Goal: Transaction & Acquisition: Purchase product/service

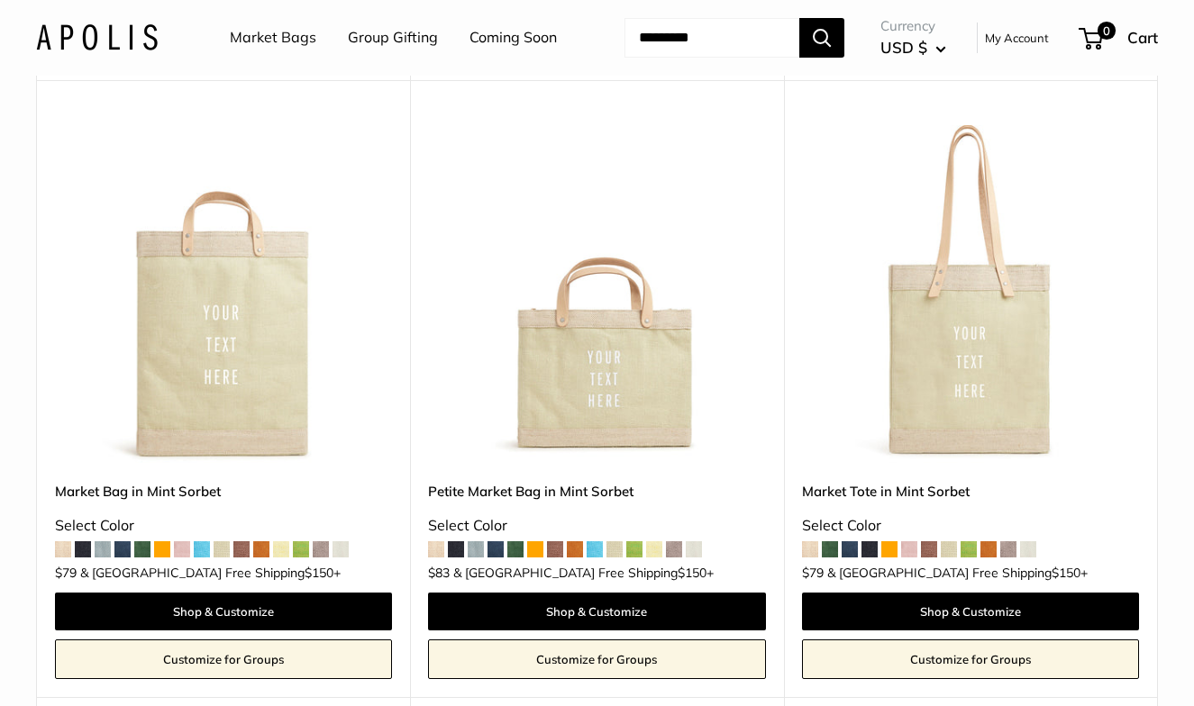
scroll to position [1447, 0]
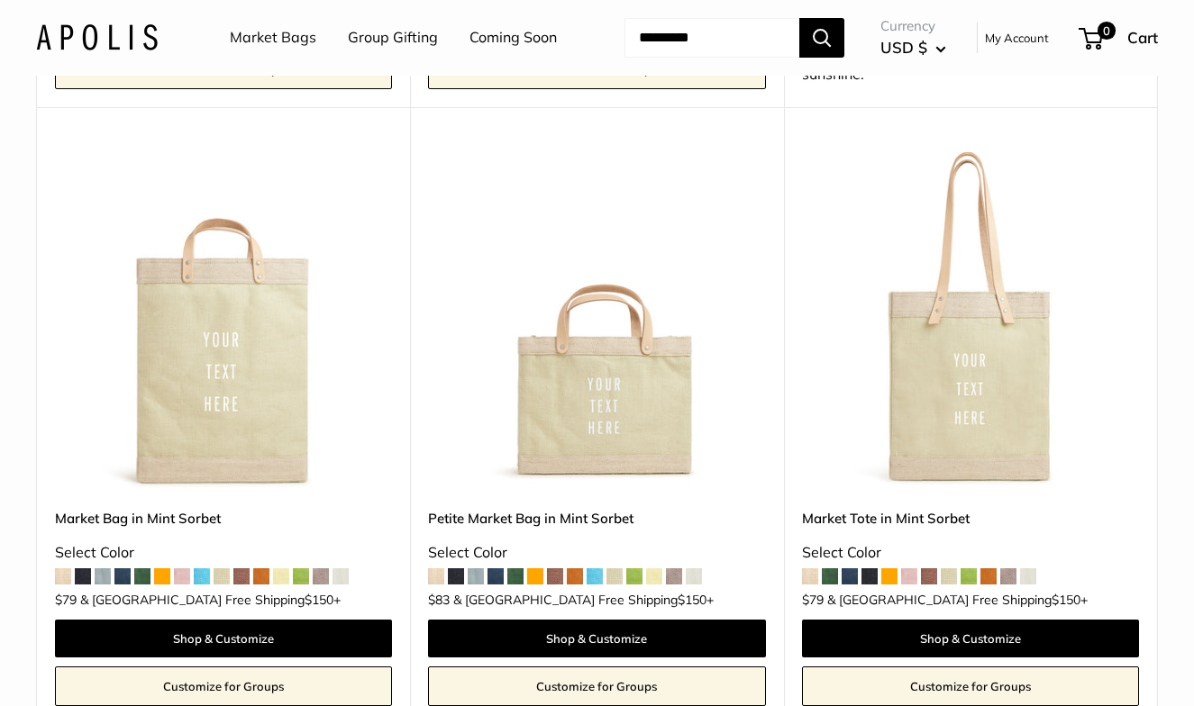
click at [301, 38] on link "Market Bags" at bounding box center [273, 37] width 86 height 27
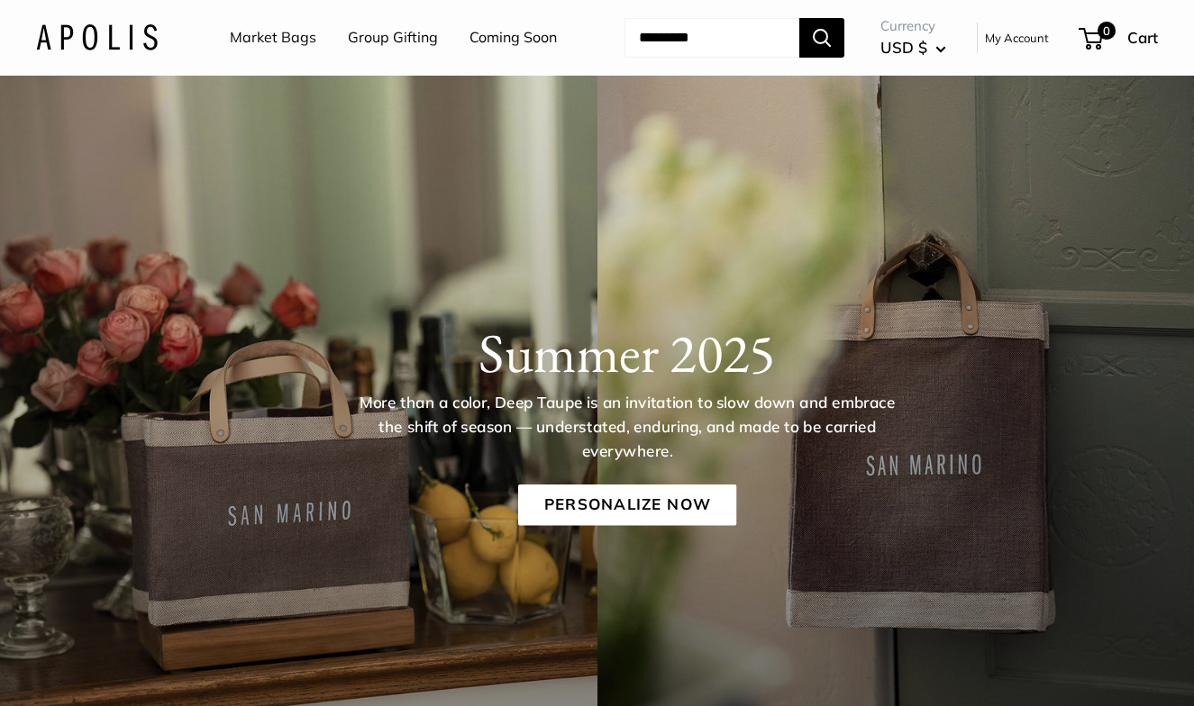
click at [469, 51] on link "Coming Soon" at bounding box center [512, 37] width 87 height 27
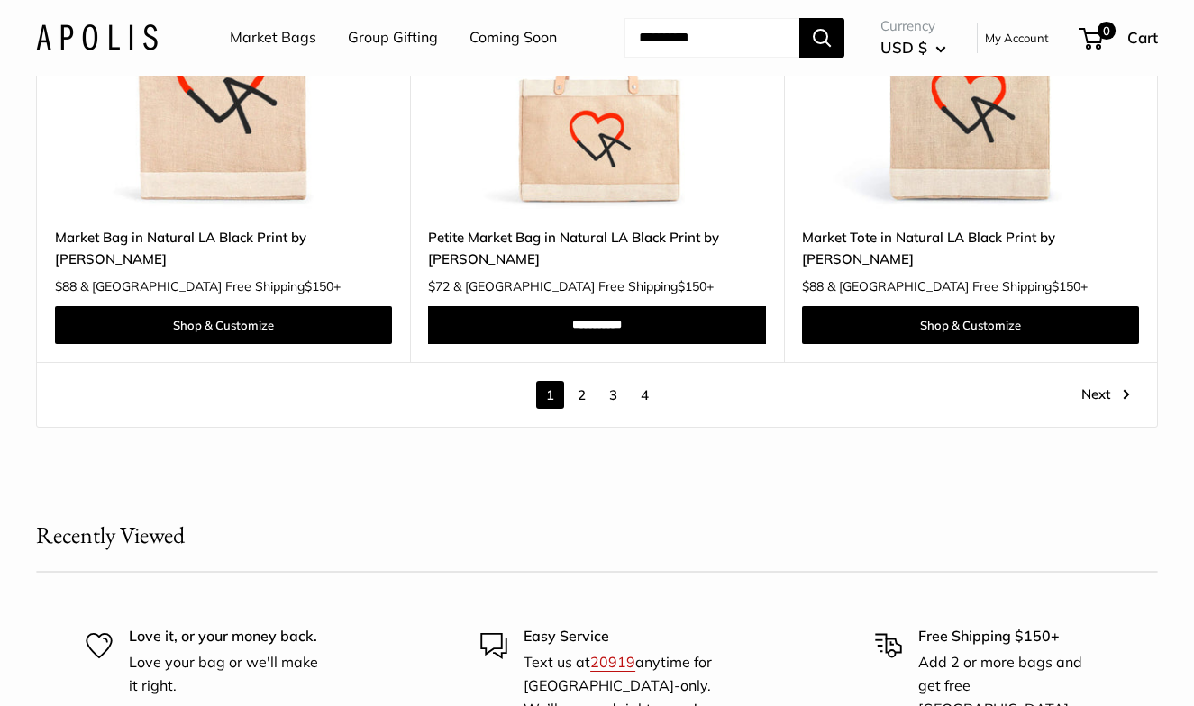
scroll to position [9565, 0]
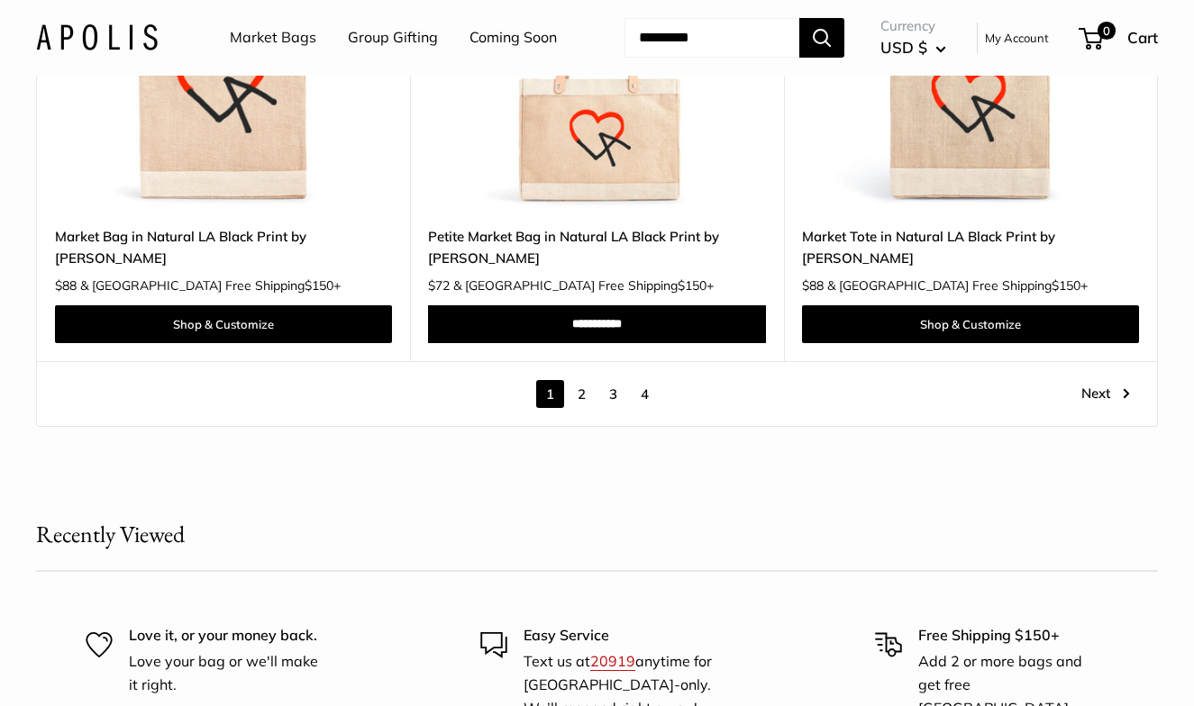
click at [586, 408] on link "2" at bounding box center [581, 394] width 28 height 28
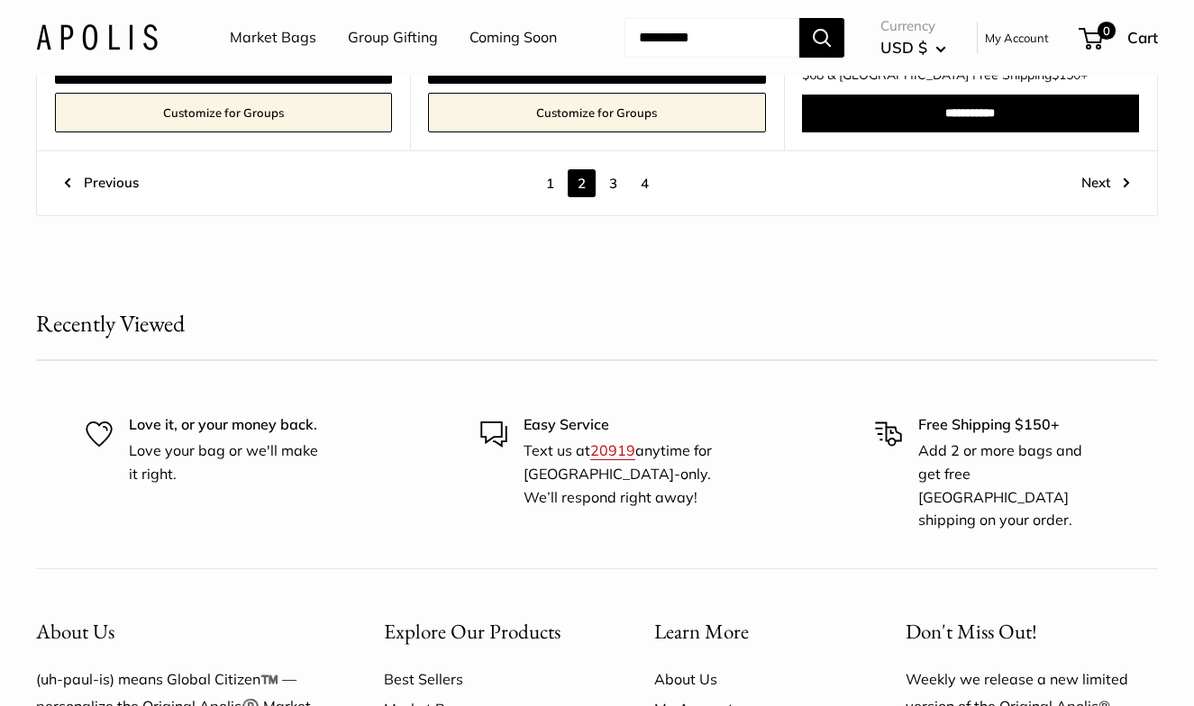
scroll to position [9444, 0]
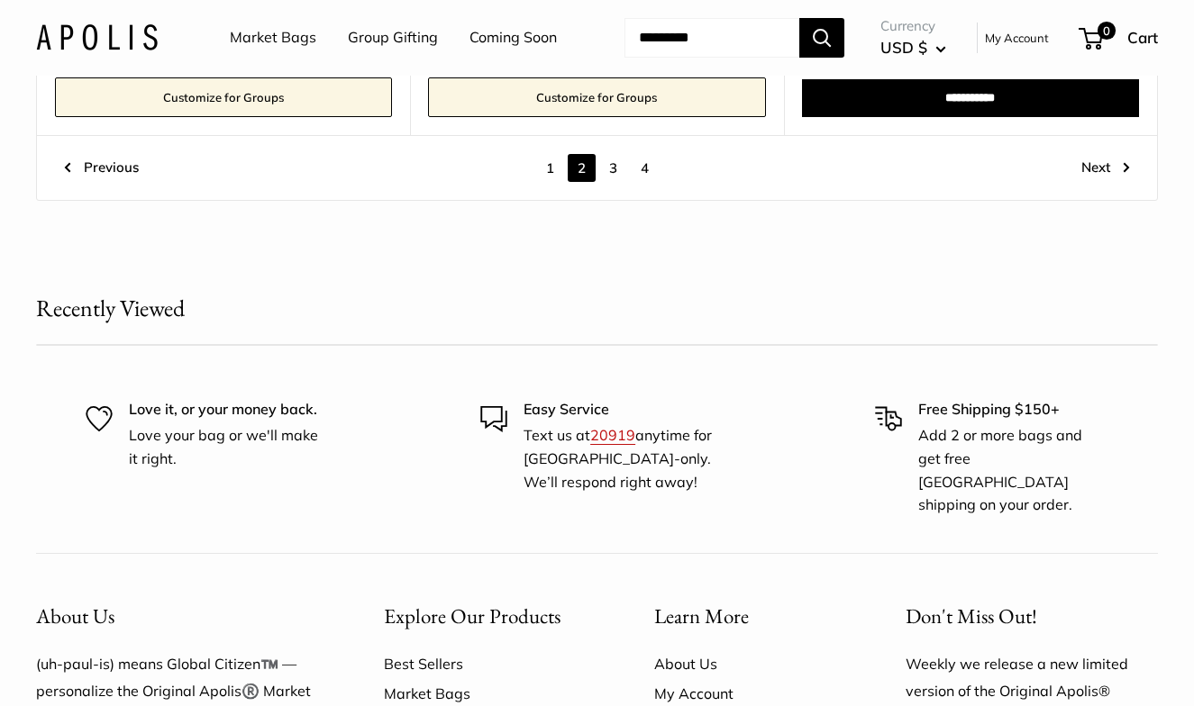
click at [614, 182] on link "3" at bounding box center [613, 168] width 28 height 28
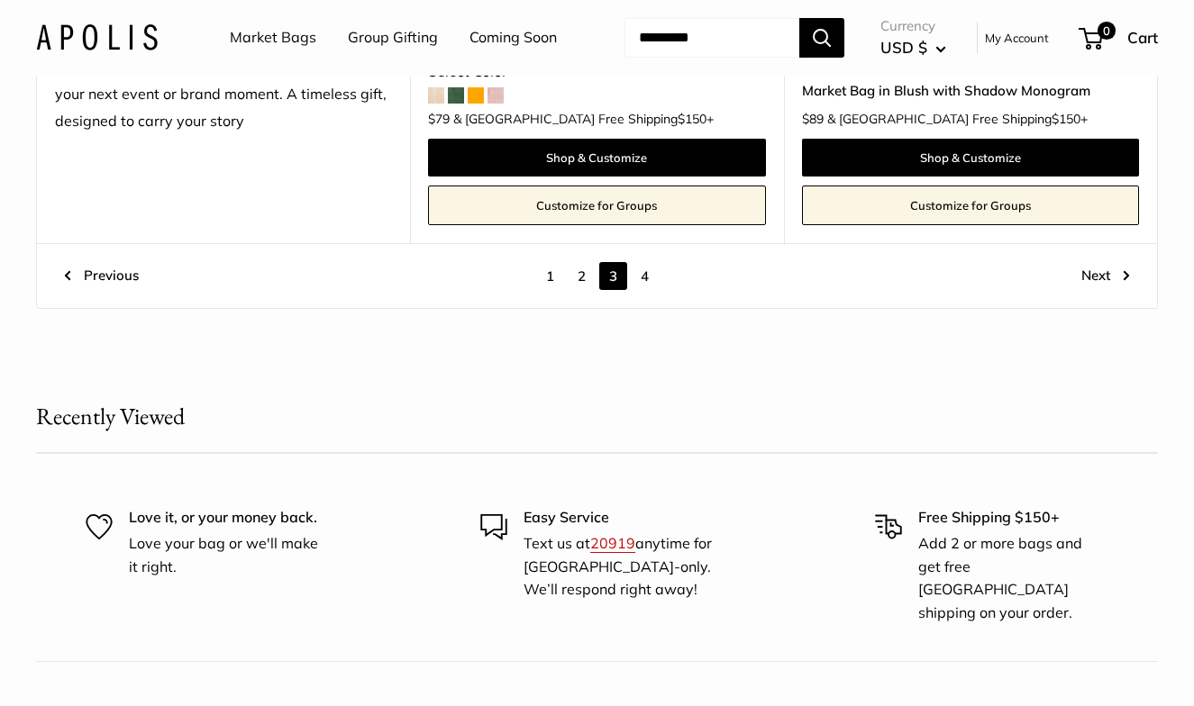
scroll to position [9523, 0]
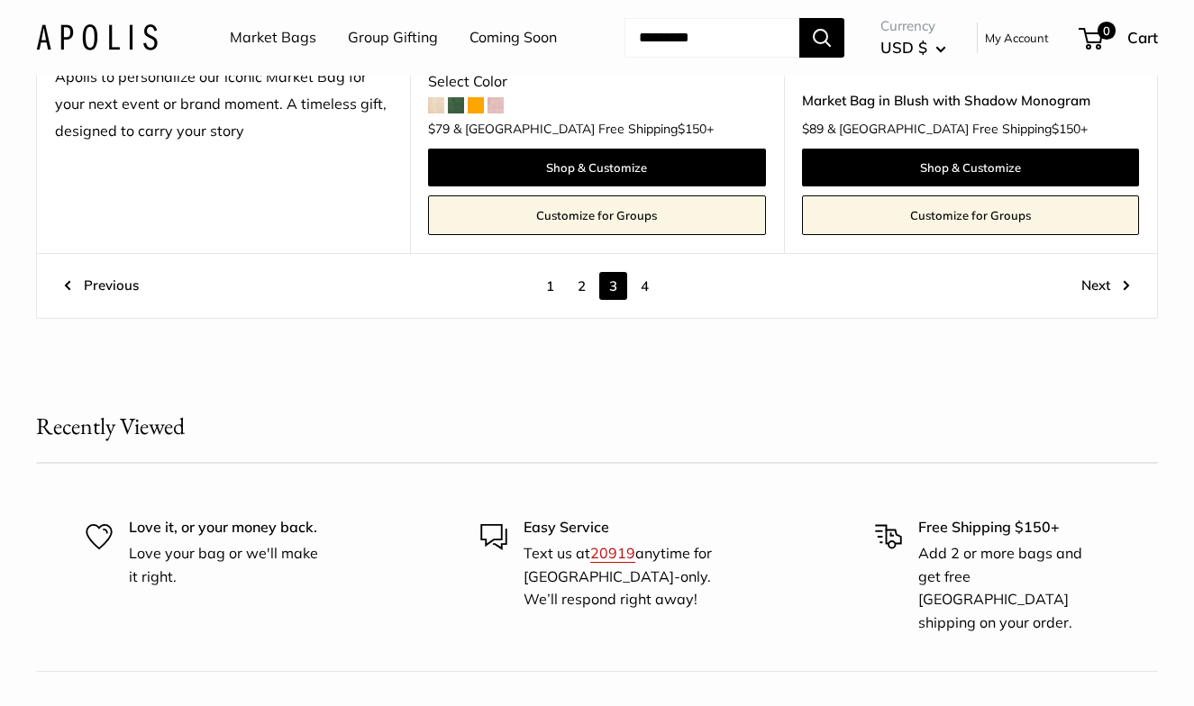
click at [651, 272] on link "4" at bounding box center [645, 286] width 28 height 28
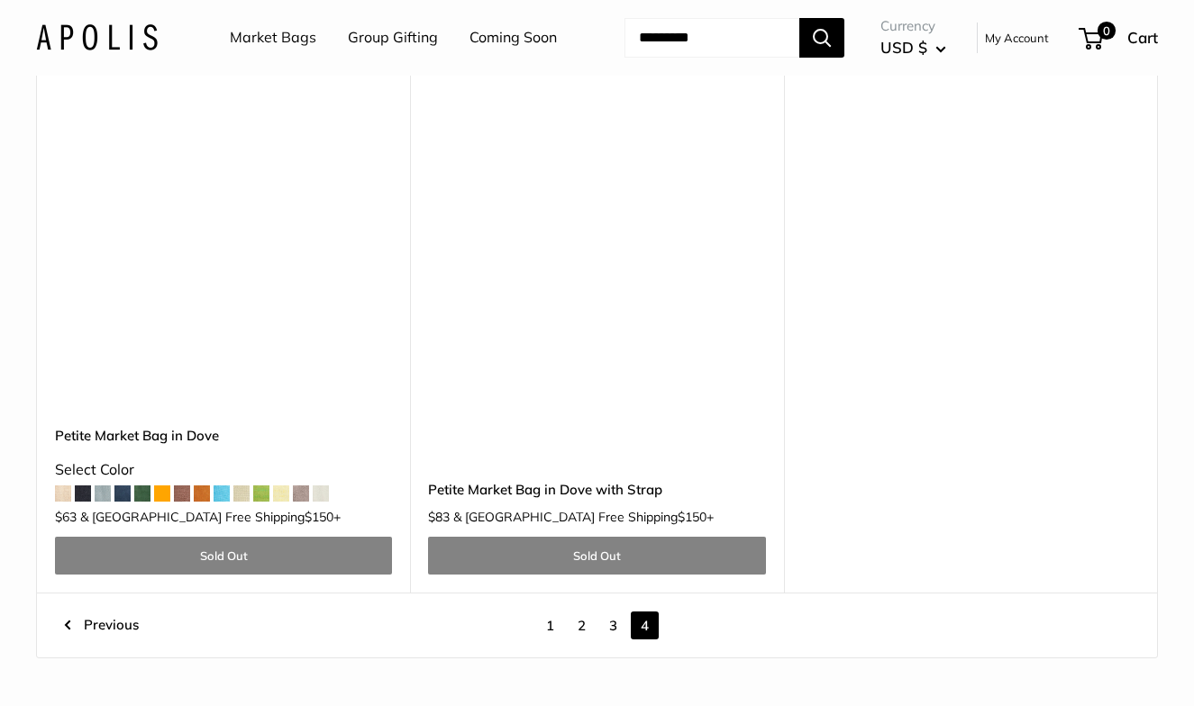
scroll to position [3863, 0]
